Goal: Task Accomplishment & Management: Use online tool/utility

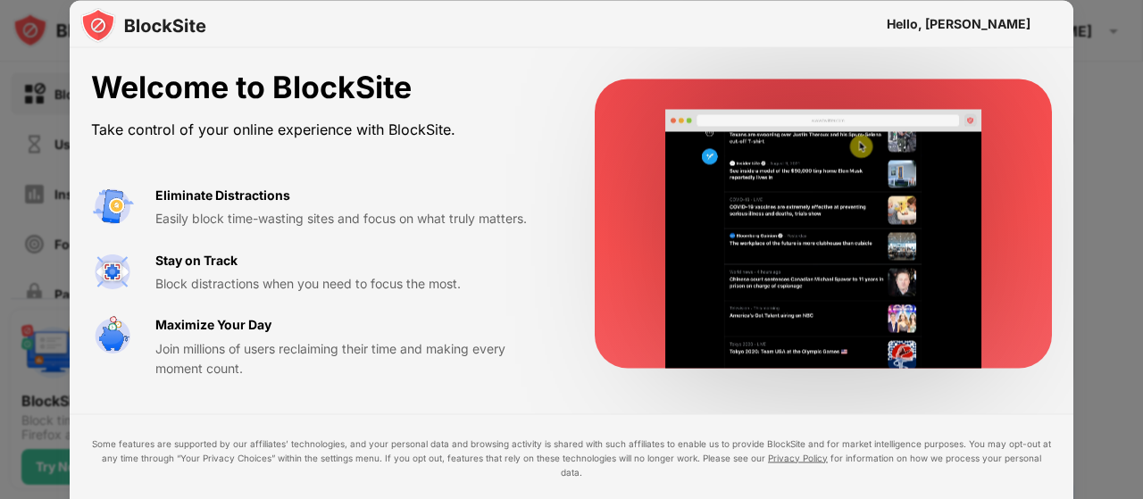
click at [1118, 187] on div at bounding box center [571, 249] width 1143 height 499
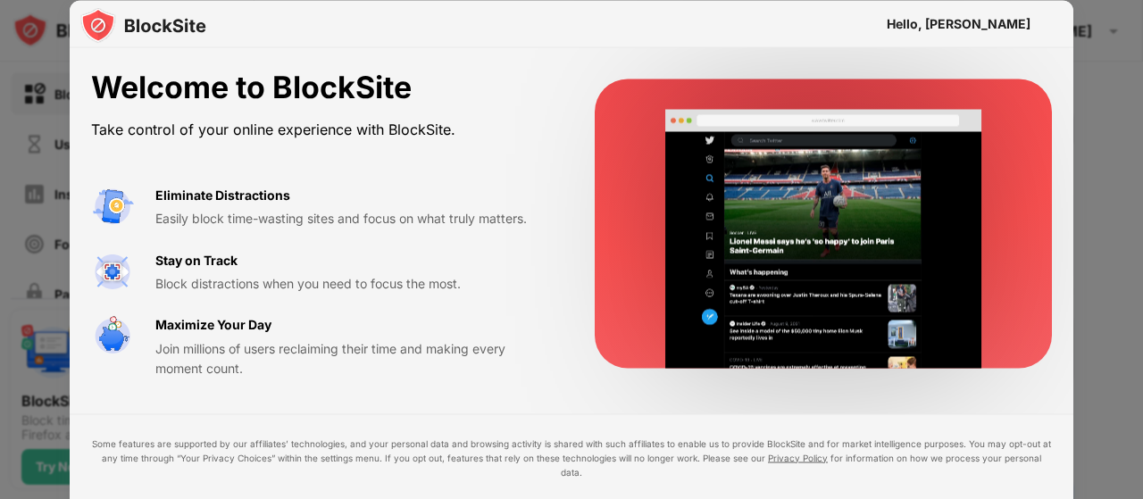
click at [771, 396] on div "Welcome to BlockSite Take control of your online experience with BlockSite. Eli…" at bounding box center [572, 224] width 1004 height 352
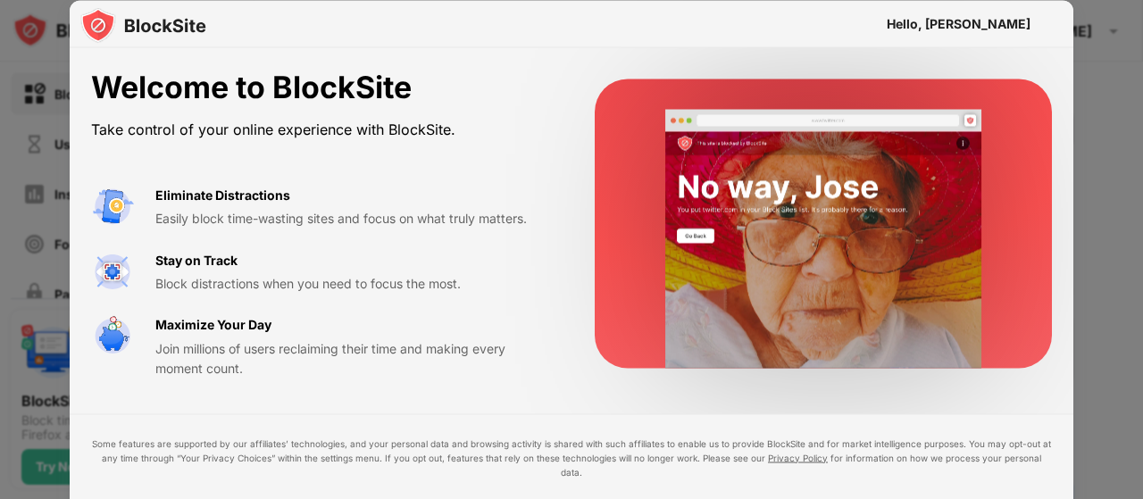
click at [1112, 176] on div at bounding box center [571, 249] width 1143 height 499
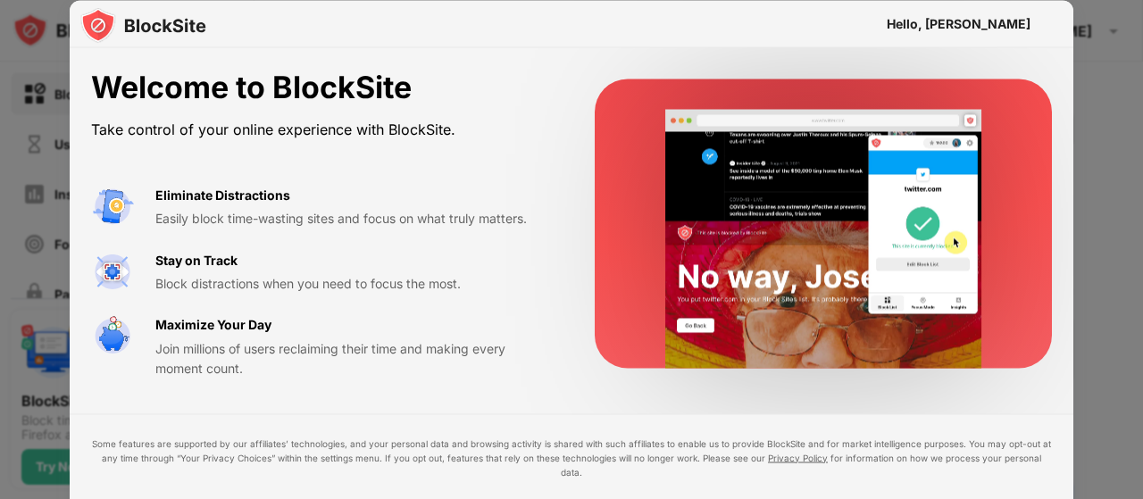
click at [224, 319] on div "Maximize Your Day" at bounding box center [213, 325] width 116 height 20
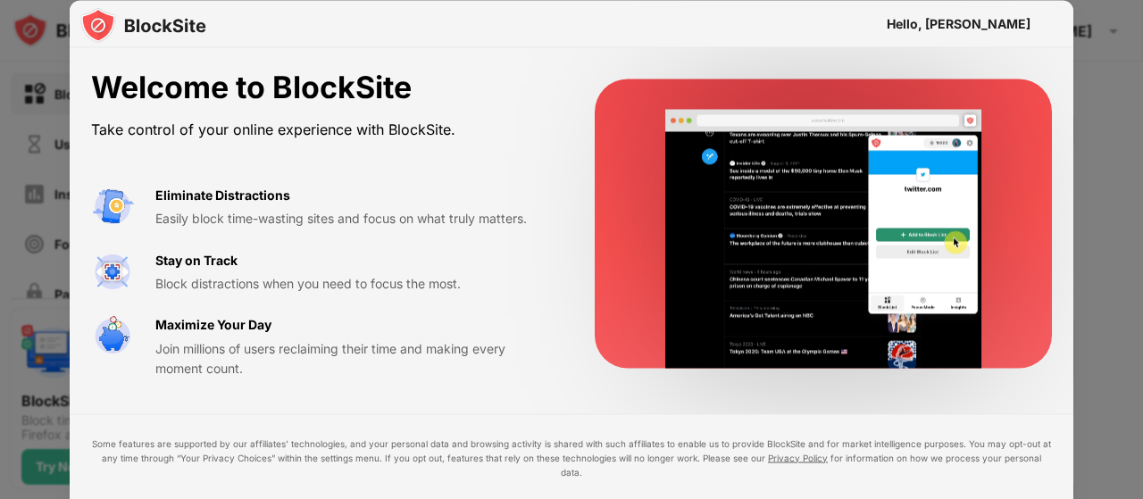
click at [224, 319] on div "Maximize Your Day" at bounding box center [213, 325] width 116 height 20
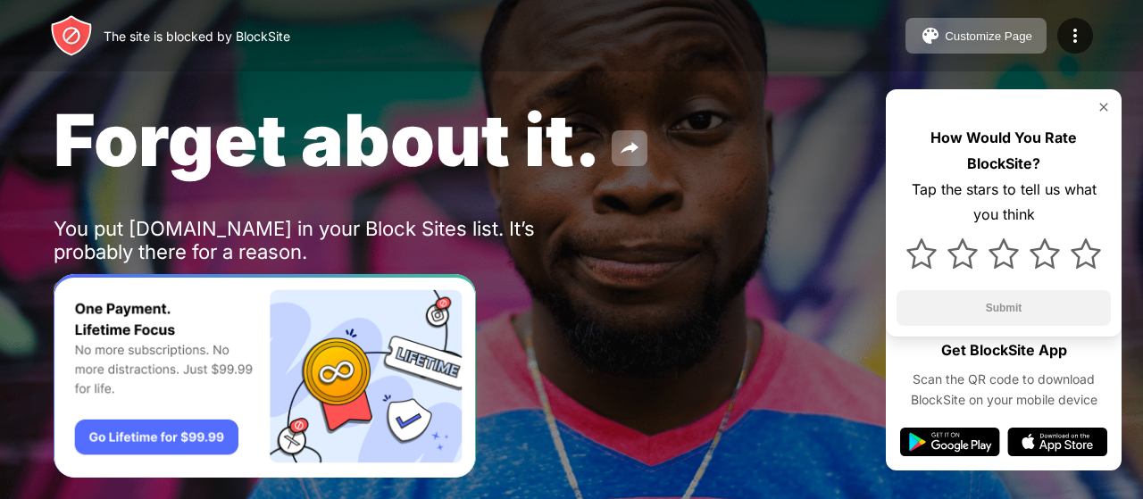
click at [1106, 105] on img at bounding box center [1103, 107] width 14 height 14
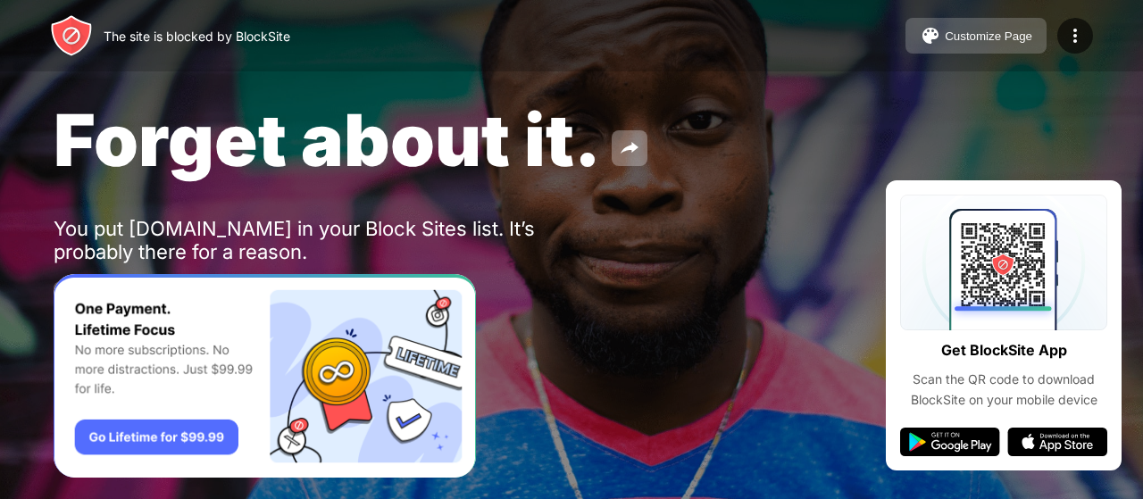
click at [987, 50] on button "Customize Page" at bounding box center [975, 36] width 141 height 36
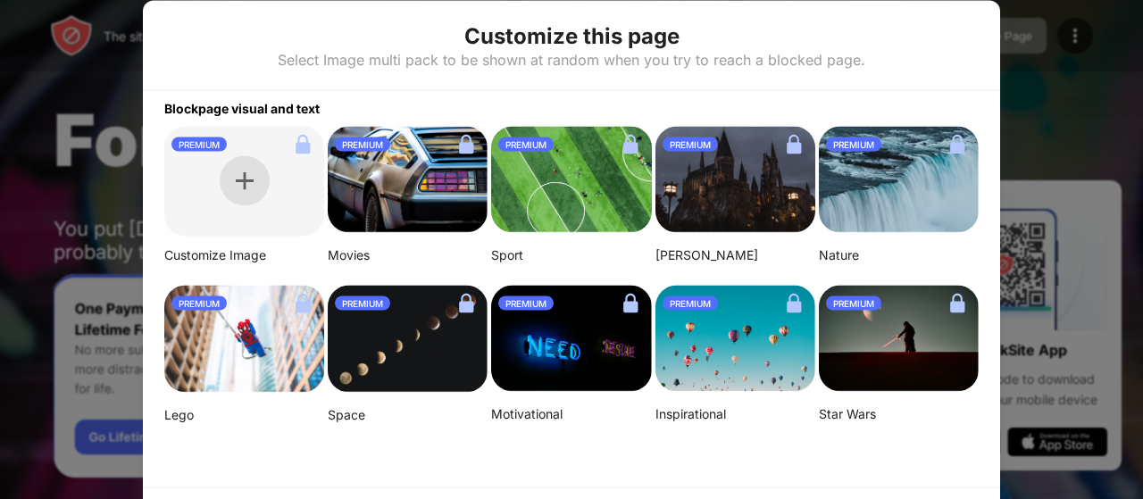
click at [241, 200] on div at bounding box center [245, 181] width 50 height 50
